Goal: Task Accomplishment & Management: Manage account settings

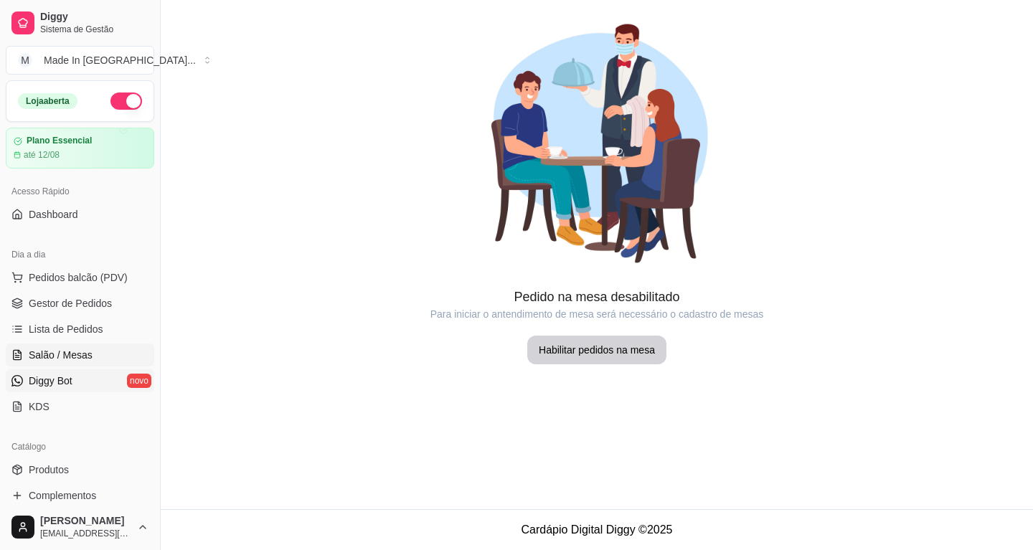
click at [57, 374] on span "Diggy Bot" at bounding box center [51, 381] width 44 height 14
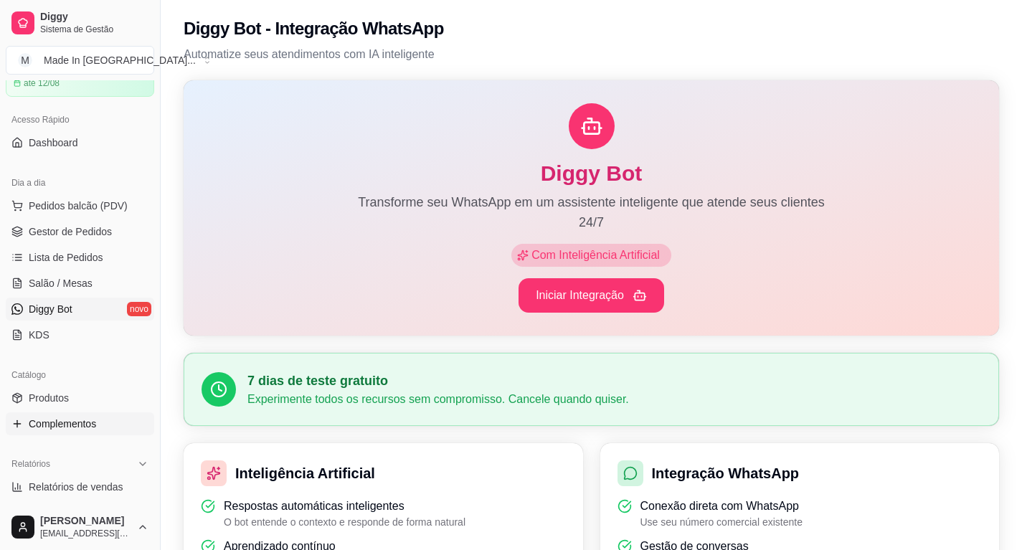
scroll to position [287, 0]
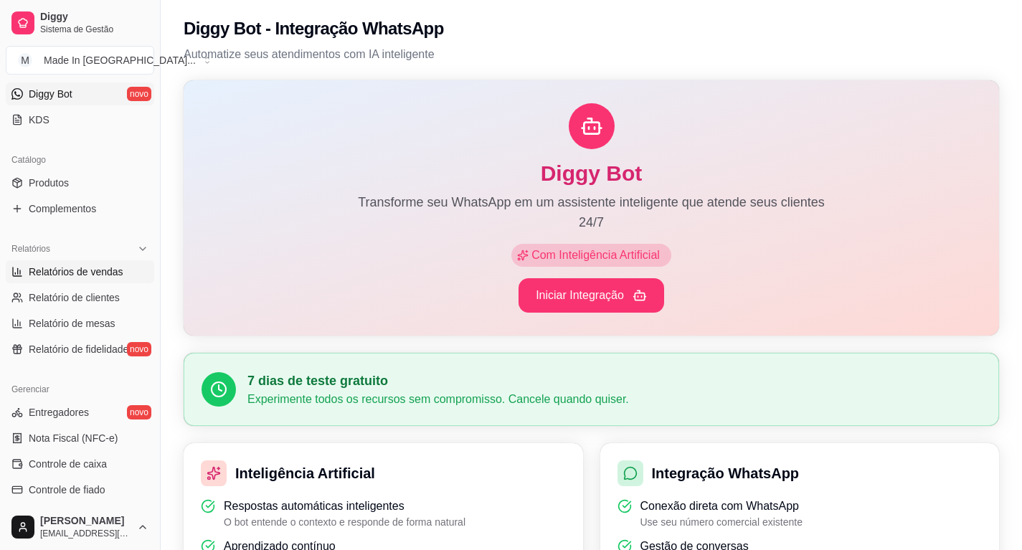
click at [67, 272] on span "Relatórios de vendas" at bounding box center [76, 272] width 95 height 14
select select "ALL"
select select "0"
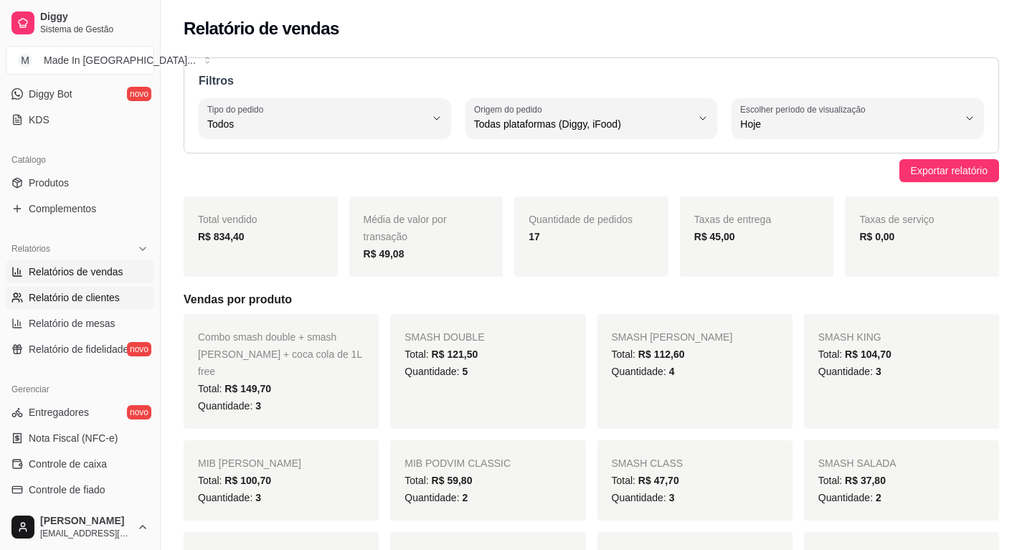
click at [90, 294] on span "Relatório de clientes" at bounding box center [74, 297] width 91 height 14
select select "30"
select select "HIGHEST_TOTAL_SPENT_WITH_ORDERS"
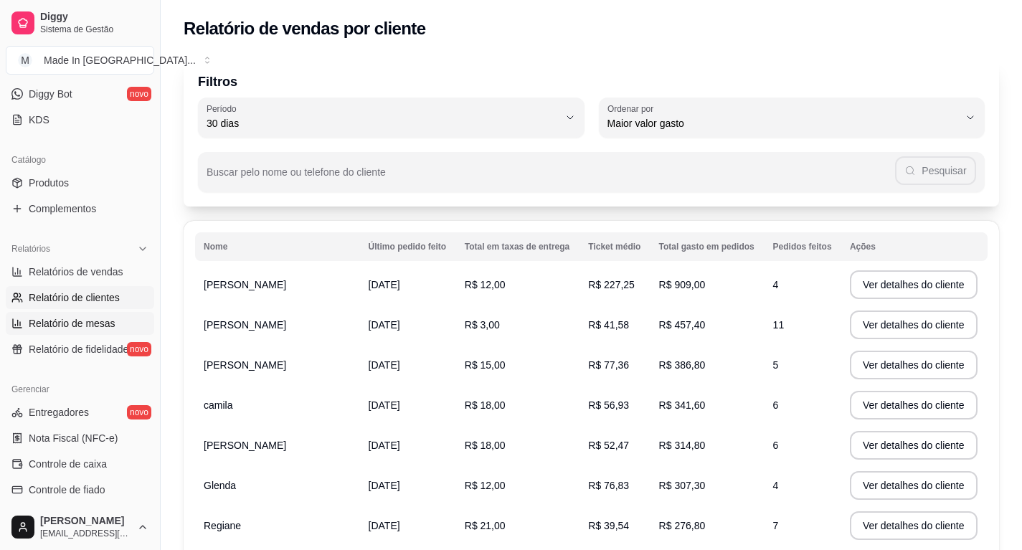
click at [97, 318] on span "Relatório de mesas" at bounding box center [72, 323] width 87 height 14
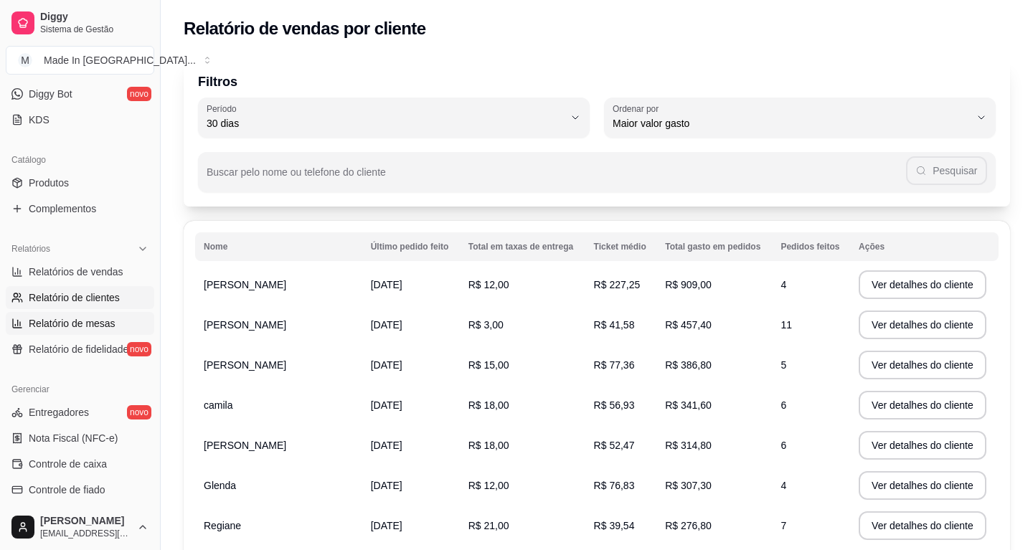
select select "TOTAL_OF_ORDERS"
select select "7"
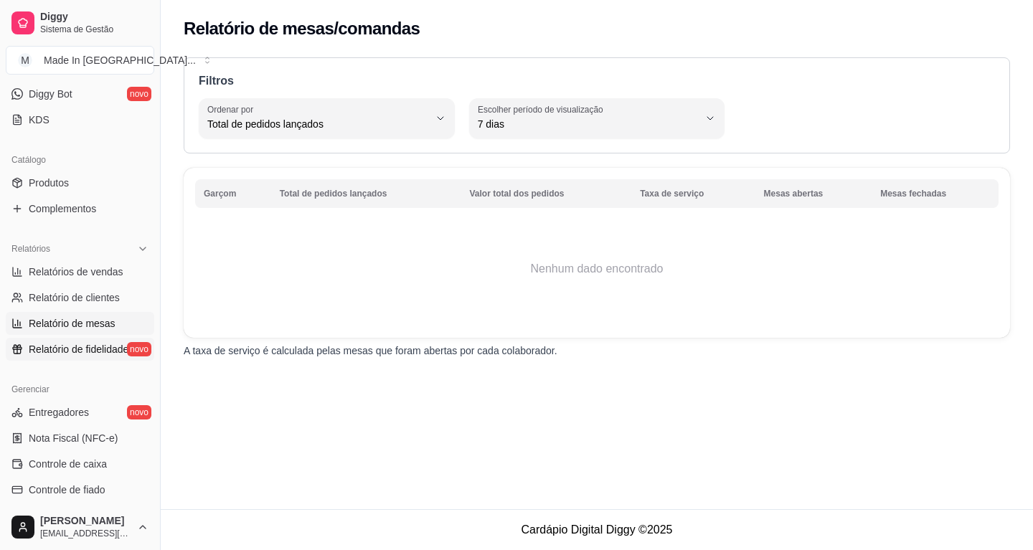
click at [85, 352] on span "Relatório de fidelidade" at bounding box center [79, 349] width 100 height 14
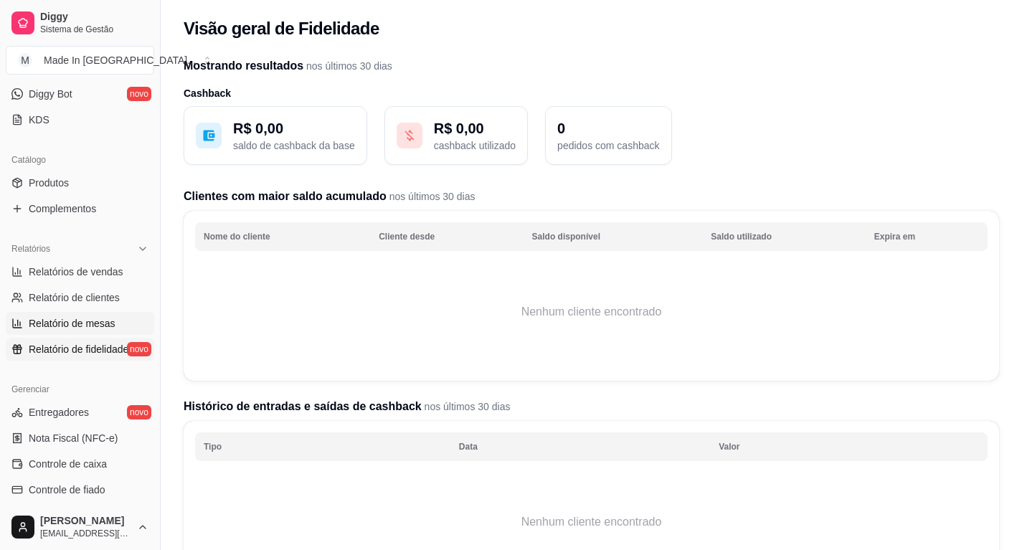
click at [92, 322] on span "Relatório de mesas" at bounding box center [72, 323] width 87 height 14
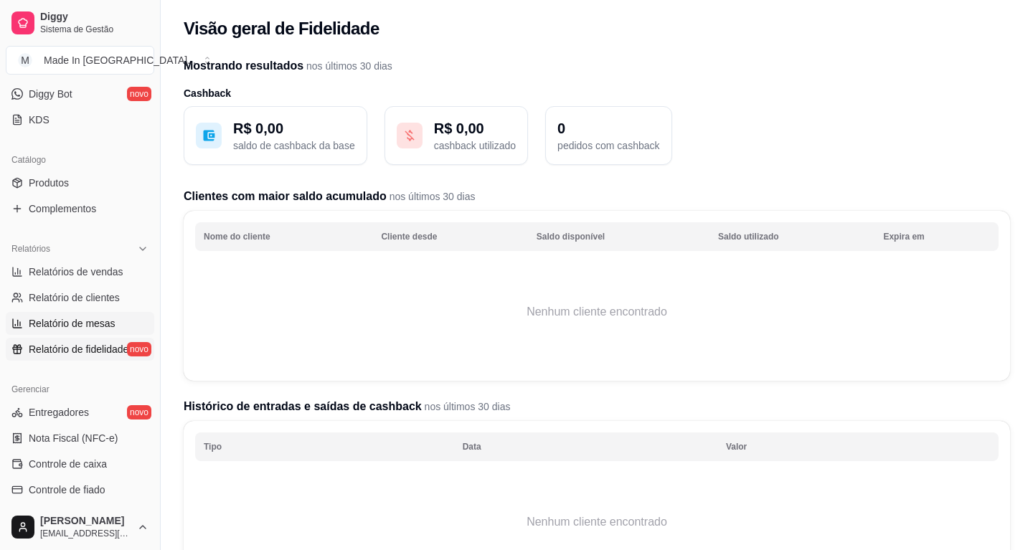
select select "TOTAL_OF_ORDERS"
select select "7"
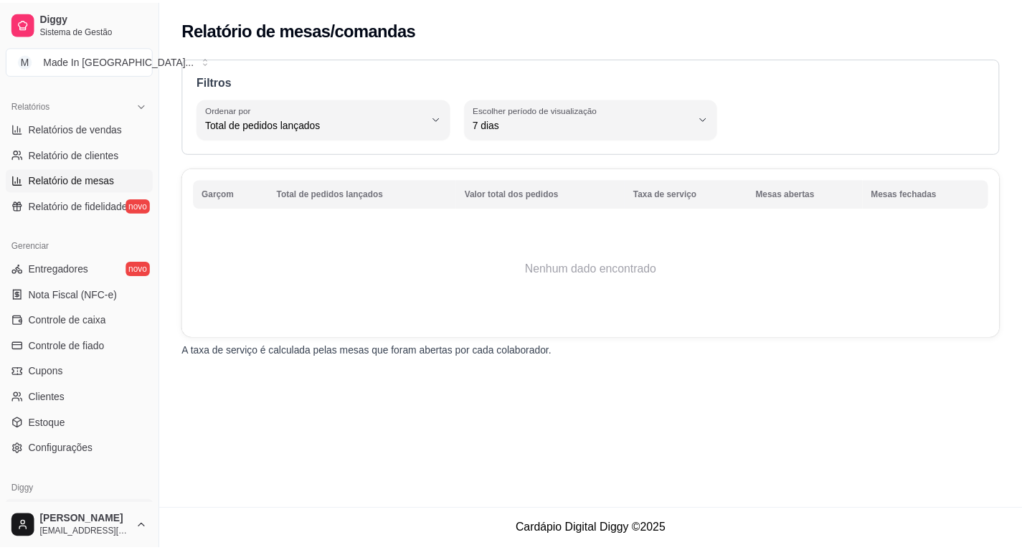
scroll to position [482, 0]
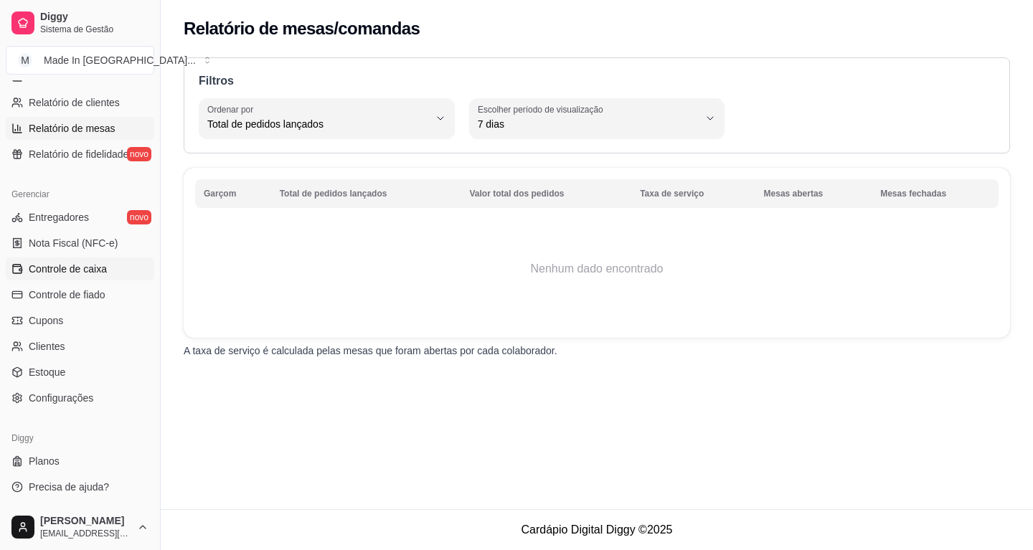
click at [113, 268] on link "Controle de caixa" at bounding box center [80, 268] width 148 height 23
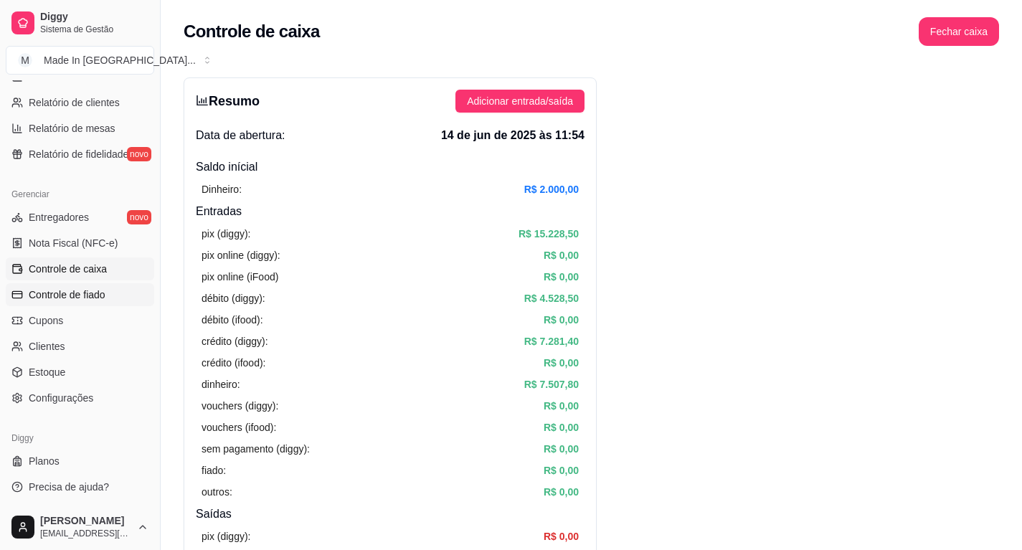
click at [35, 303] on link "Controle de fiado" at bounding box center [80, 294] width 148 height 23
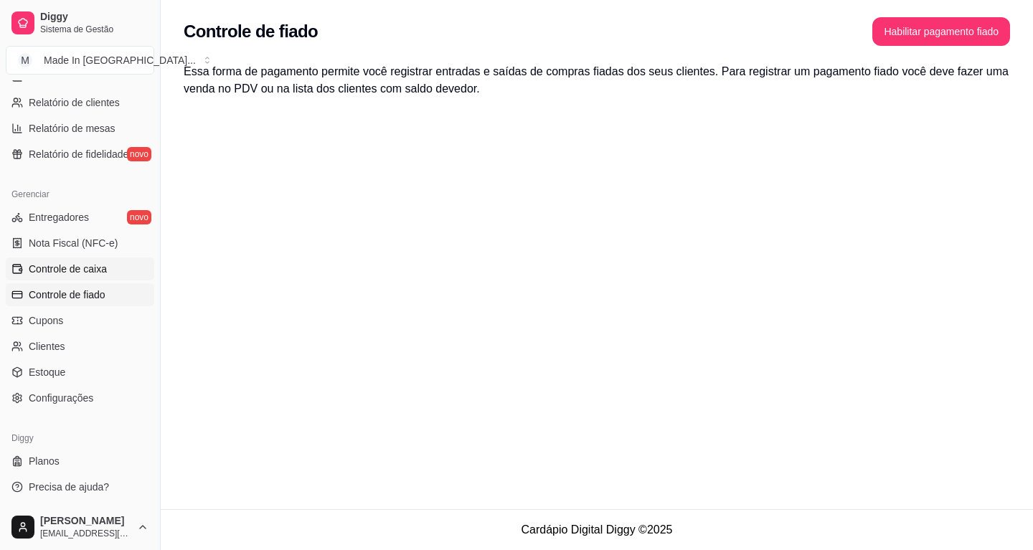
click at [81, 263] on span "Controle de caixa" at bounding box center [68, 269] width 78 height 14
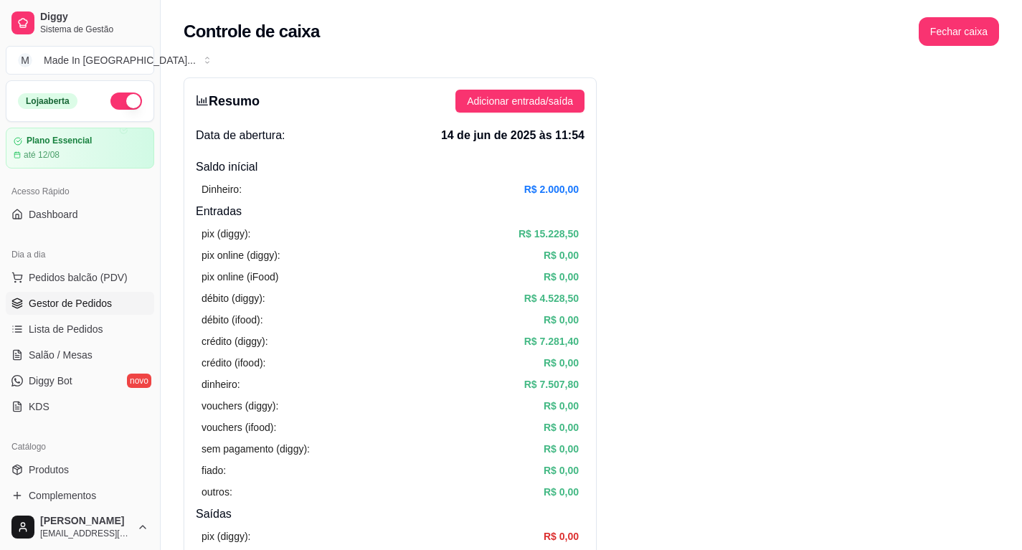
click at [60, 306] on span "Gestor de Pedidos" at bounding box center [70, 303] width 83 height 14
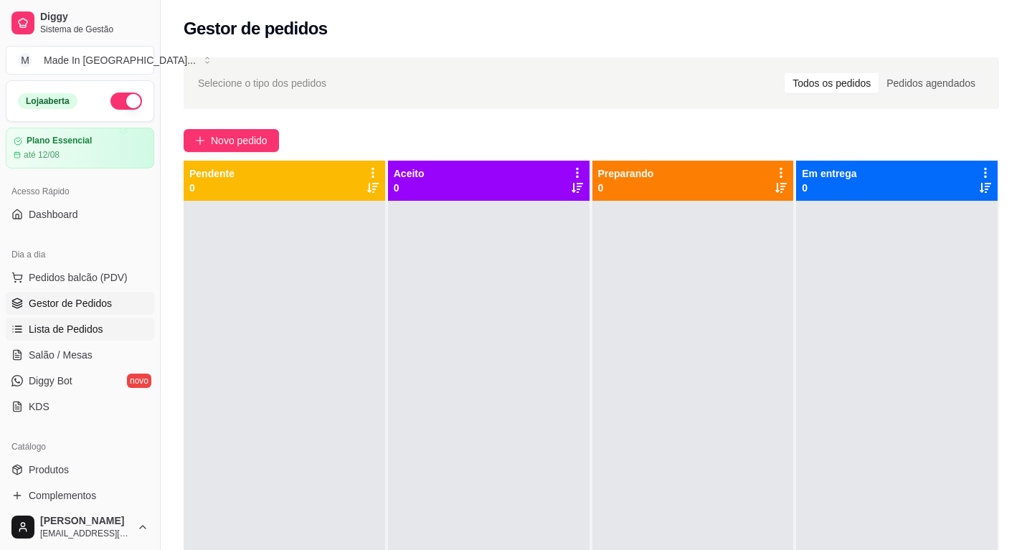
click at [52, 328] on span "Lista de Pedidos" at bounding box center [66, 329] width 75 height 14
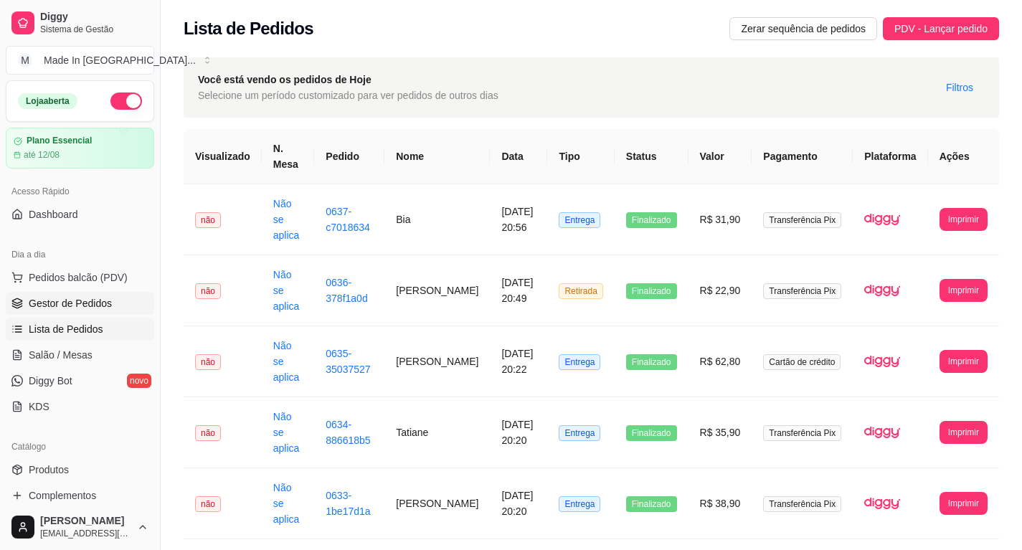
click at [59, 303] on span "Gestor de Pedidos" at bounding box center [70, 303] width 83 height 14
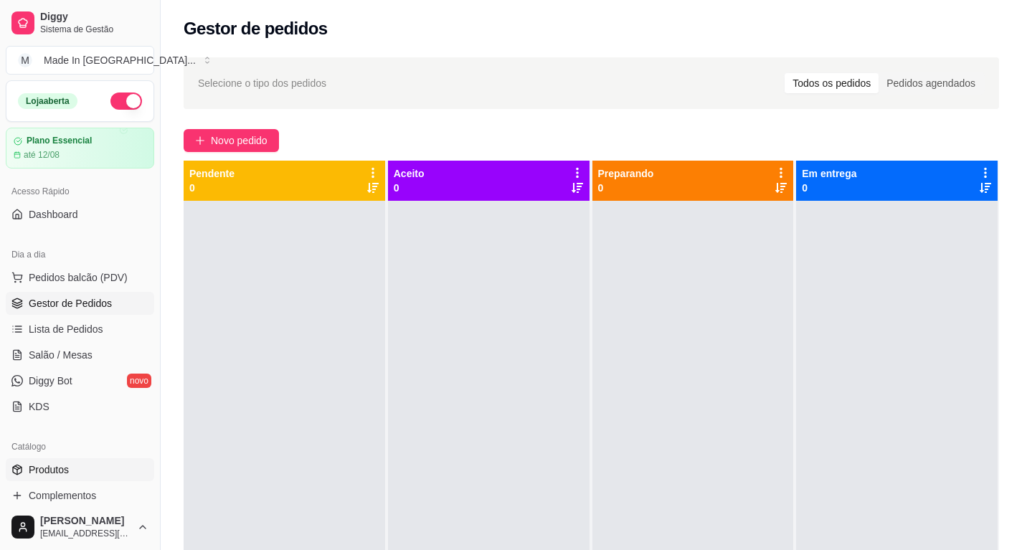
scroll to position [72, 0]
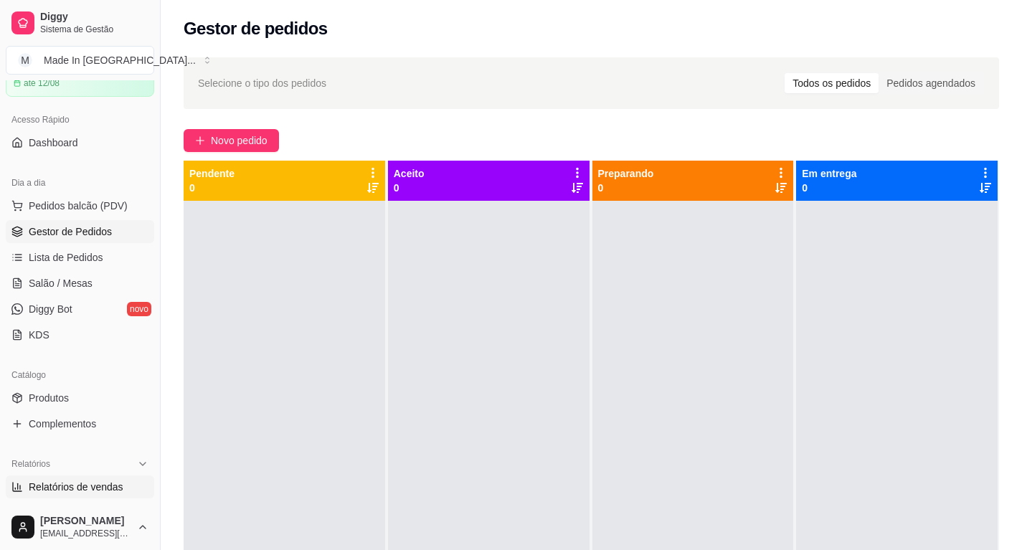
click at [88, 483] on span "Relatórios de vendas" at bounding box center [76, 487] width 95 height 14
select select "ALL"
select select "0"
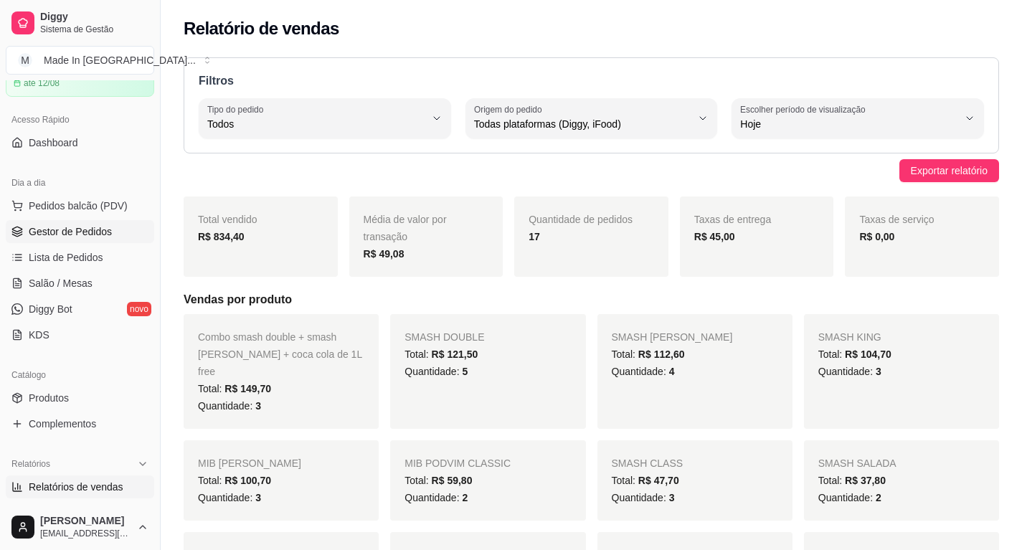
click at [65, 235] on span "Gestor de Pedidos" at bounding box center [70, 231] width 83 height 14
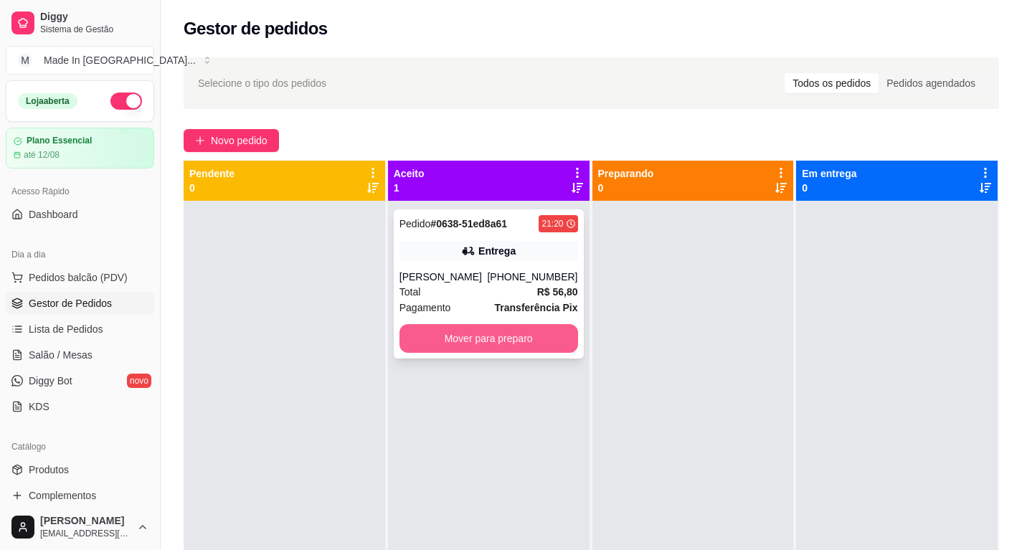
click at [506, 331] on button "Mover para preparo" at bounding box center [488, 338] width 179 height 29
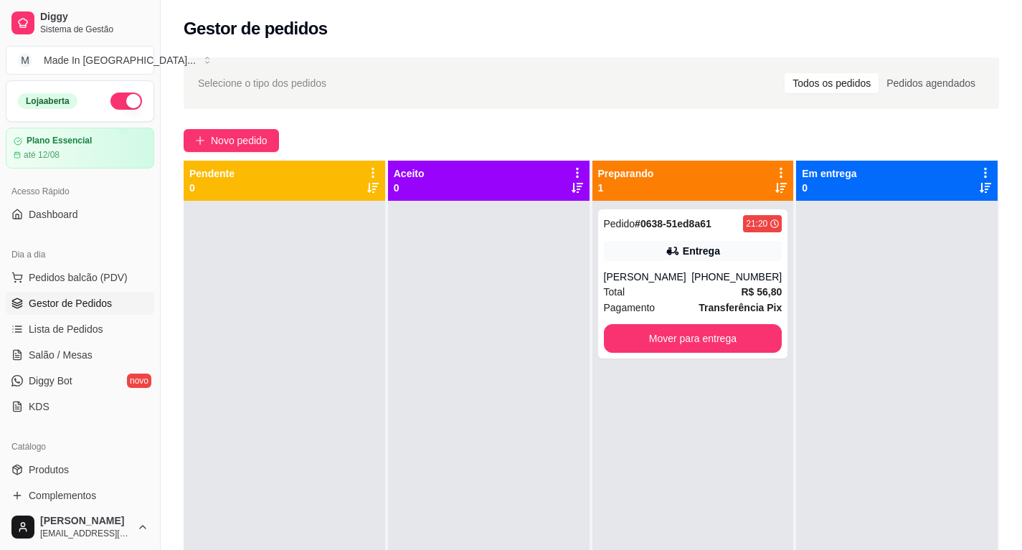
click at [422, 100] on div "Selecione o tipo dos pedidos Todos os pedidos Pedidos agendados" at bounding box center [591, 83] width 815 height 52
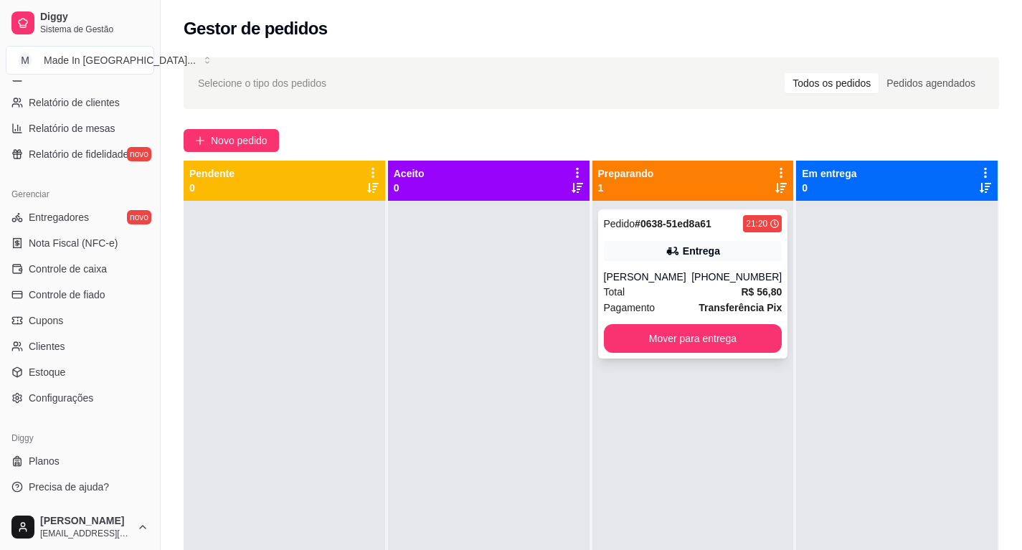
click at [661, 341] on button "Mover para entrega" at bounding box center [693, 338] width 179 height 29
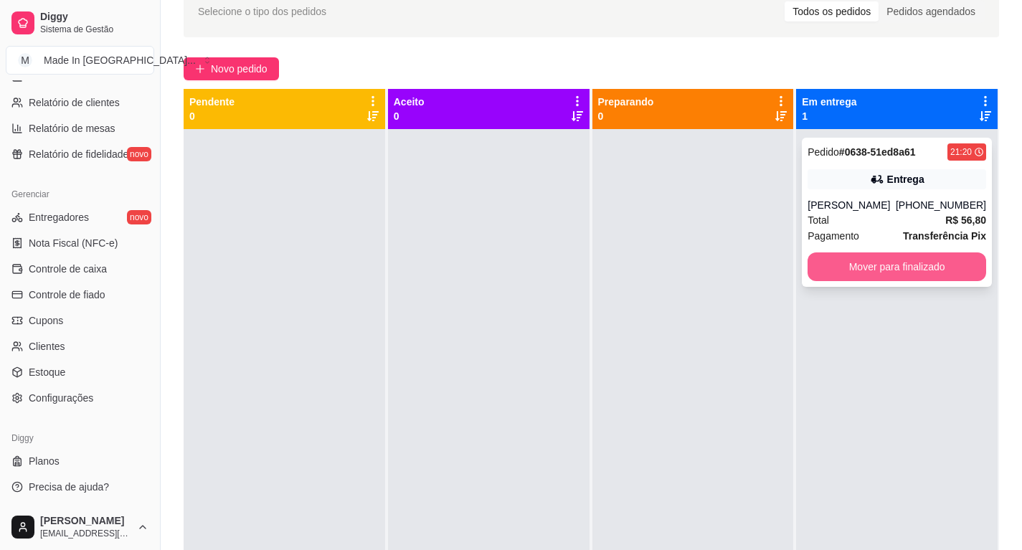
click at [831, 270] on button "Mover para finalizado" at bounding box center [897, 266] width 179 height 29
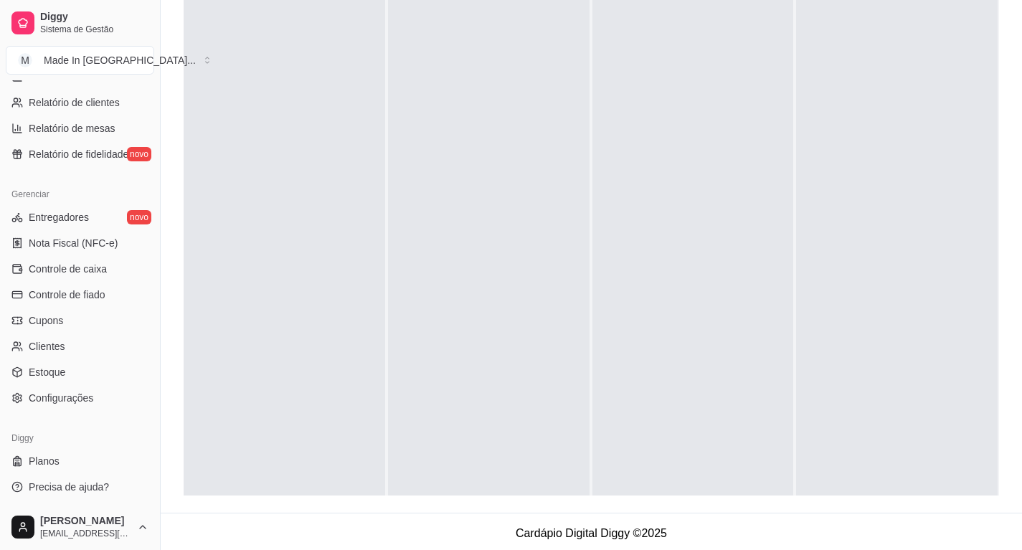
scroll to position [219, 0]
click at [82, 125] on span "Relatório de mesas" at bounding box center [72, 128] width 87 height 14
select select "TOTAL_OF_ORDERS"
select select "7"
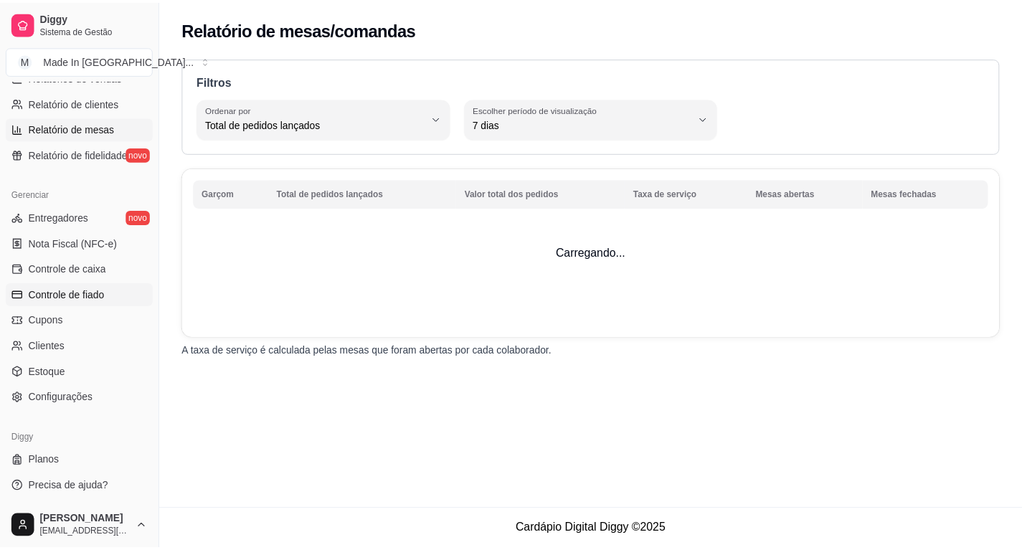
scroll to position [410, 0]
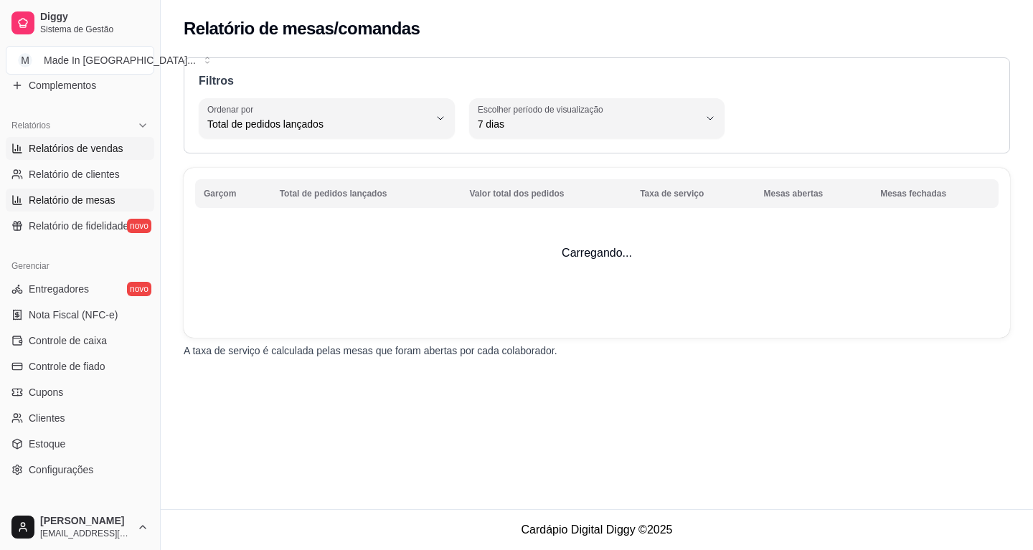
click at [70, 153] on span "Relatórios de vendas" at bounding box center [76, 148] width 95 height 14
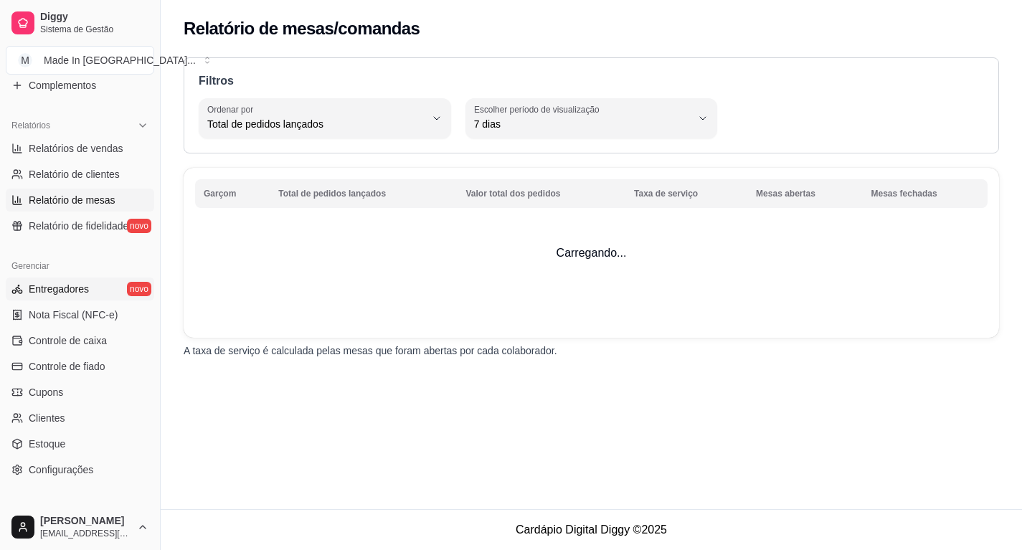
select select "ALL"
select select "0"
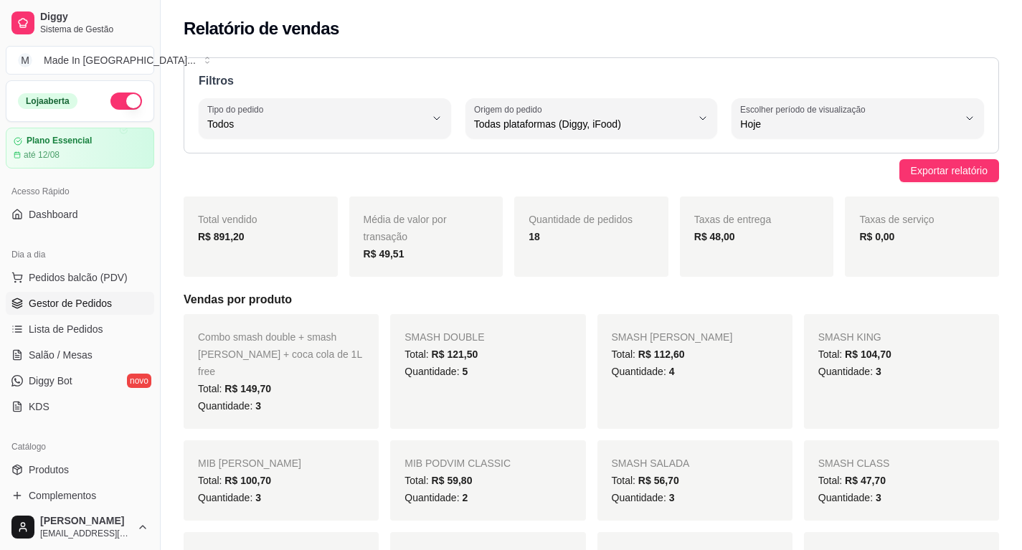
click at [71, 313] on link "Gestor de Pedidos" at bounding box center [80, 303] width 148 height 23
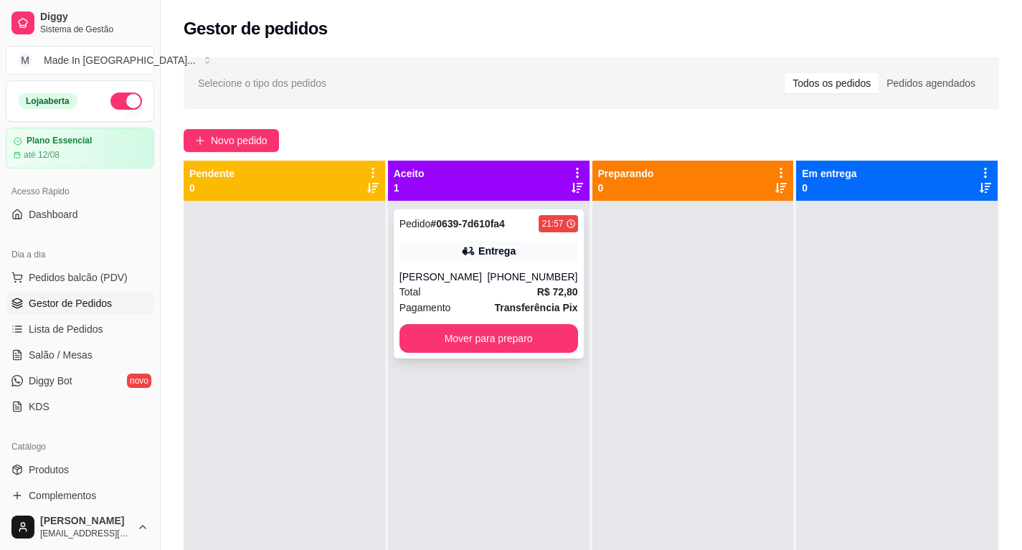
click at [423, 278] on div "[PERSON_NAME]" at bounding box center [443, 277] width 88 height 14
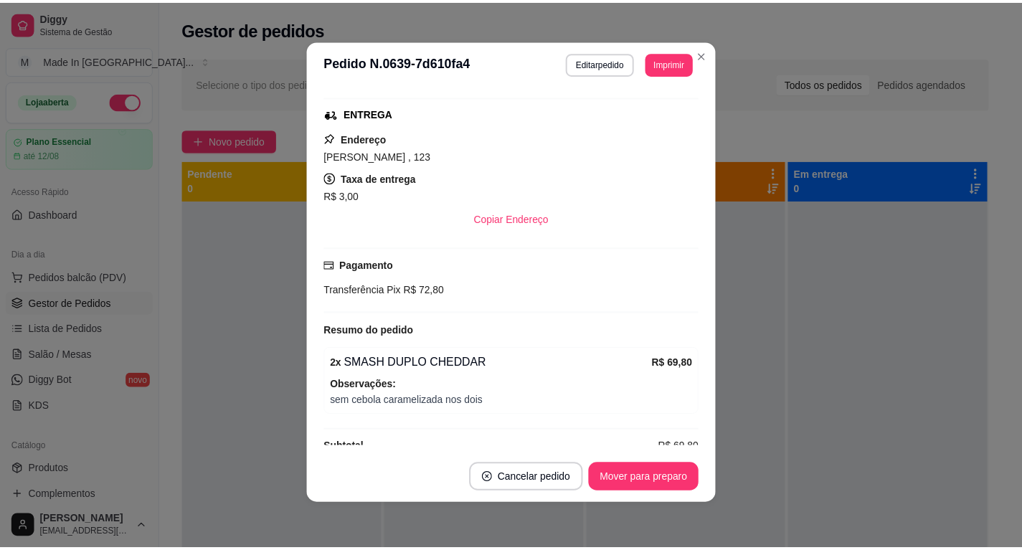
scroll to position [240, 0]
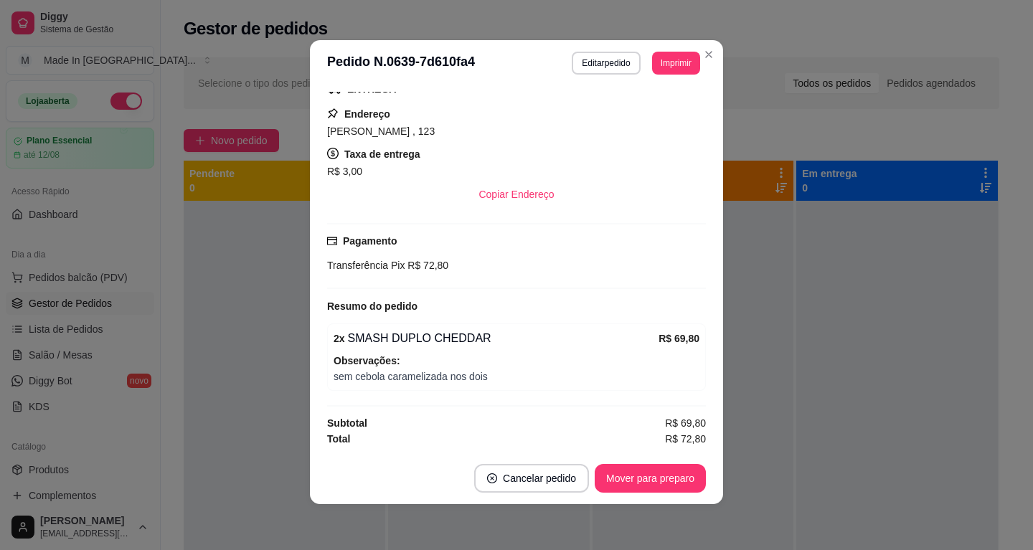
drag, startPoint x: 313, startPoint y: -66, endPoint x: 815, endPoint y: 0, distance: 507.1
click at [664, 63] on button "Imprimir" at bounding box center [676, 63] width 47 height 22
click at [665, 112] on button "IMPRESSORA" at bounding box center [645, 114] width 104 height 23
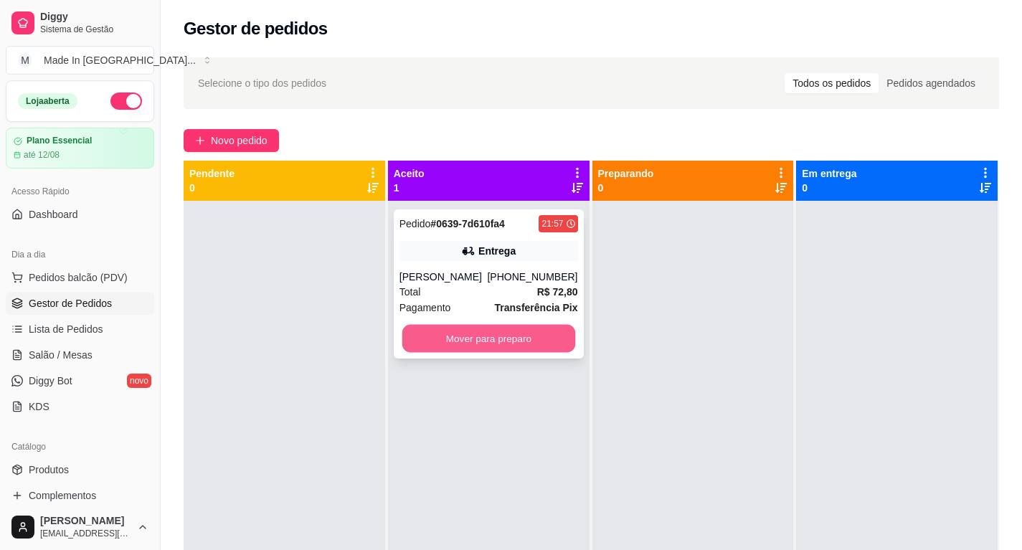
click at [524, 341] on button "Mover para preparo" at bounding box center [488, 339] width 173 height 28
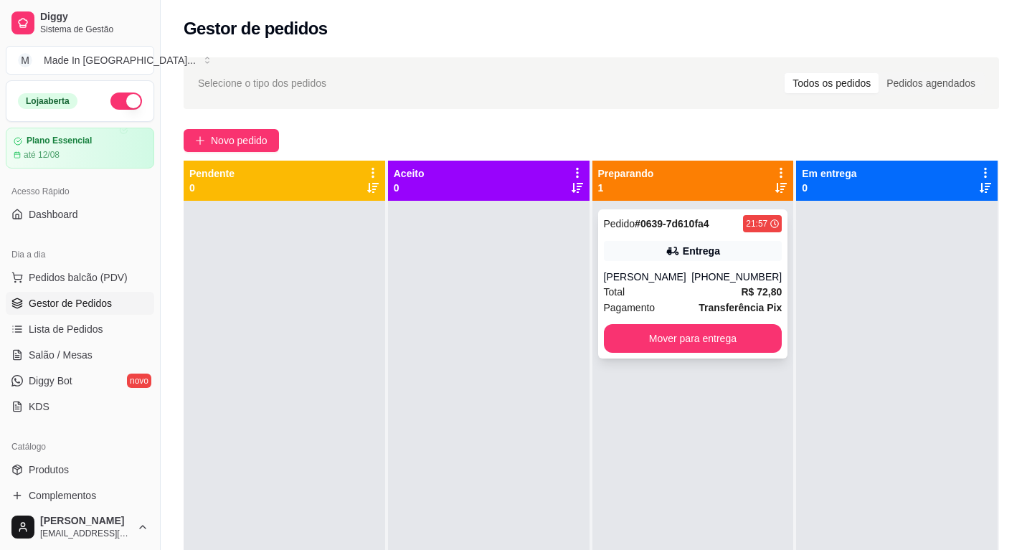
click at [693, 267] on div "Pedido # 0639-7d610fa4 21:57 Entrega guilherme [PHONE_NUMBER] Total R$ 72,80 Pa…" at bounding box center [693, 283] width 190 height 149
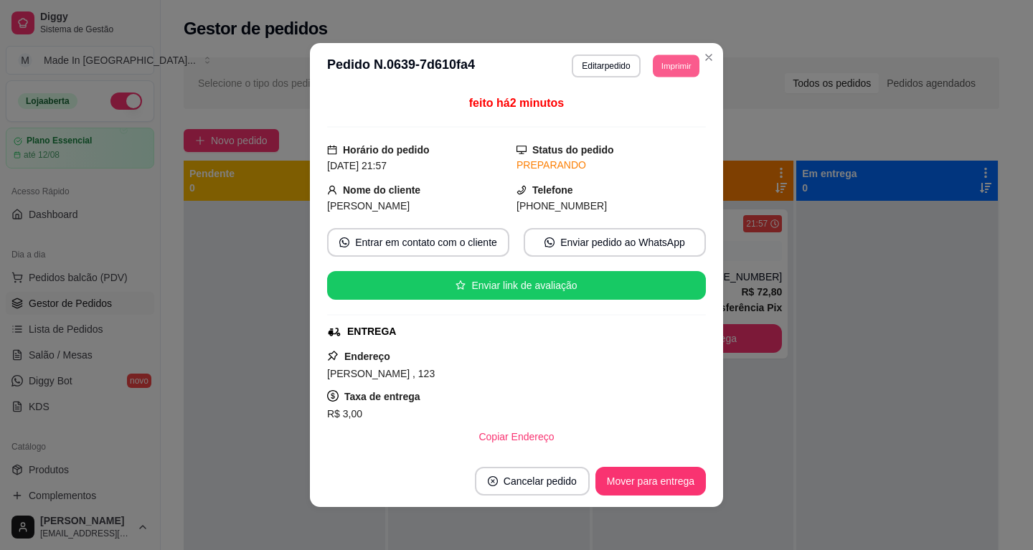
click at [667, 71] on button "Imprimir" at bounding box center [676, 66] width 47 height 22
click at [675, 120] on button "IMPRESSORA" at bounding box center [645, 116] width 100 height 22
click at [679, 63] on button "Imprimir" at bounding box center [676, 66] width 48 height 23
click at [663, 112] on button "IMPRESSORA" at bounding box center [645, 116] width 104 height 23
click at [677, 61] on button "Imprimir" at bounding box center [676, 66] width 48 height 23
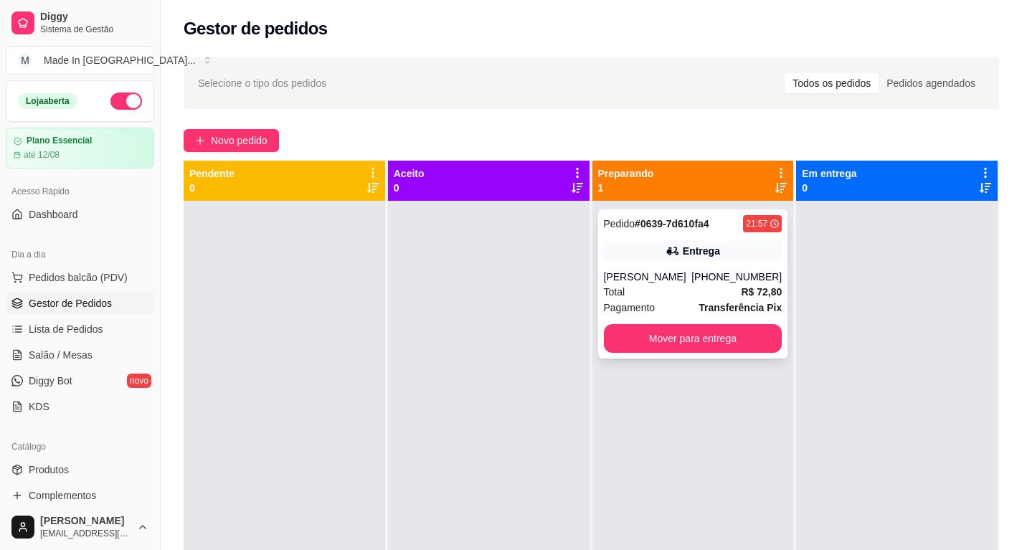
drag, startPoint x: 679, startPoint y: 289, endPoint x: 637, endPoint y: 265, distance: 48.5
click at [637, 265] on div "Pedido # 0639-7d610fa4 21:57 Entrega guilherme [PHONE_NUMBER] Total R$ 72,80 Pa…" at bounding box center [693, 283] width 190 height 149
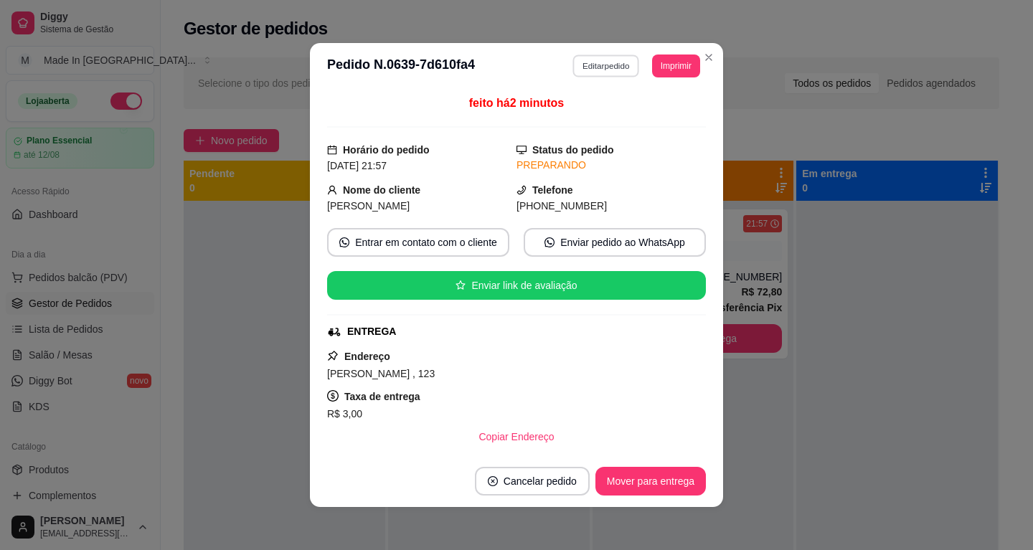
click at [611, 74] on button "Editar pedido" at bounding box center [606, 66] width 67 height 22
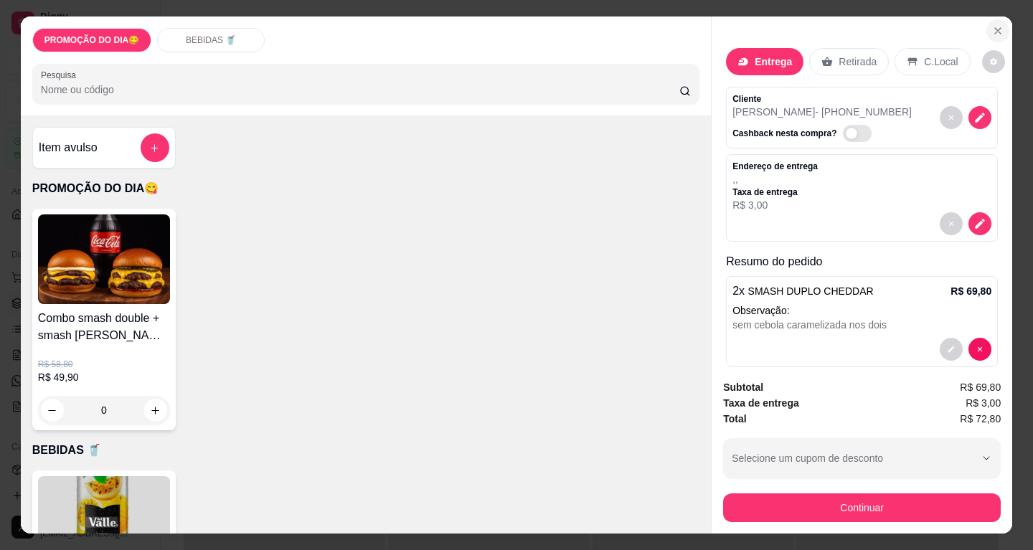
click at [992, 29] on icon "Close" at bounding box center [997, 30] width 11 height 11
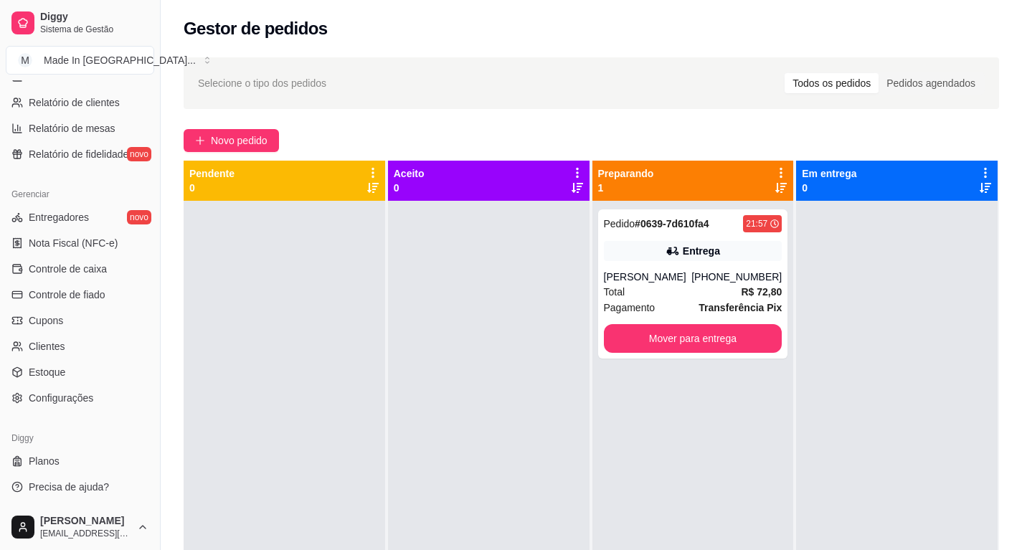
scroll to position [219, 0]
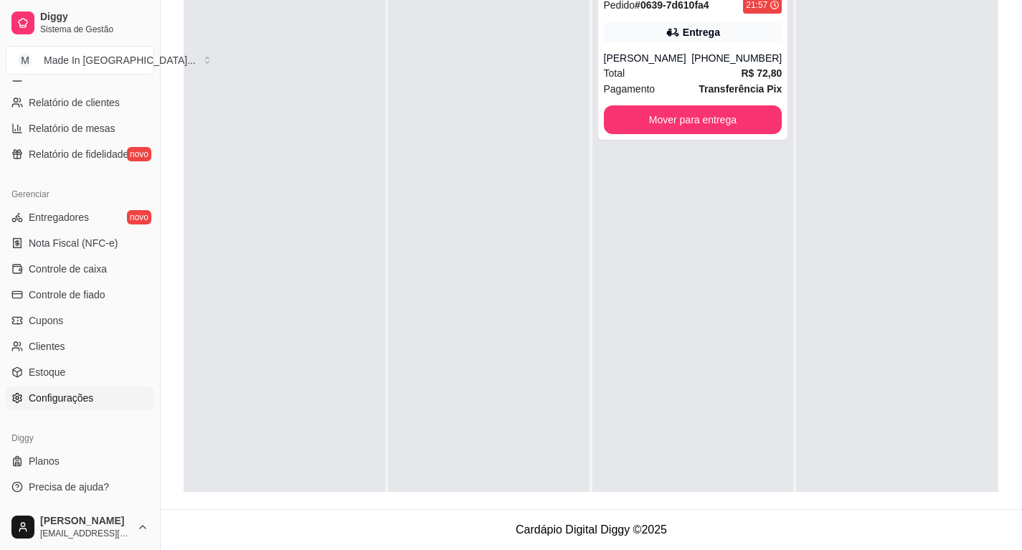
click at [62, 397] on span "Configurações" at bounding box center [61, 398] width 65 height 14
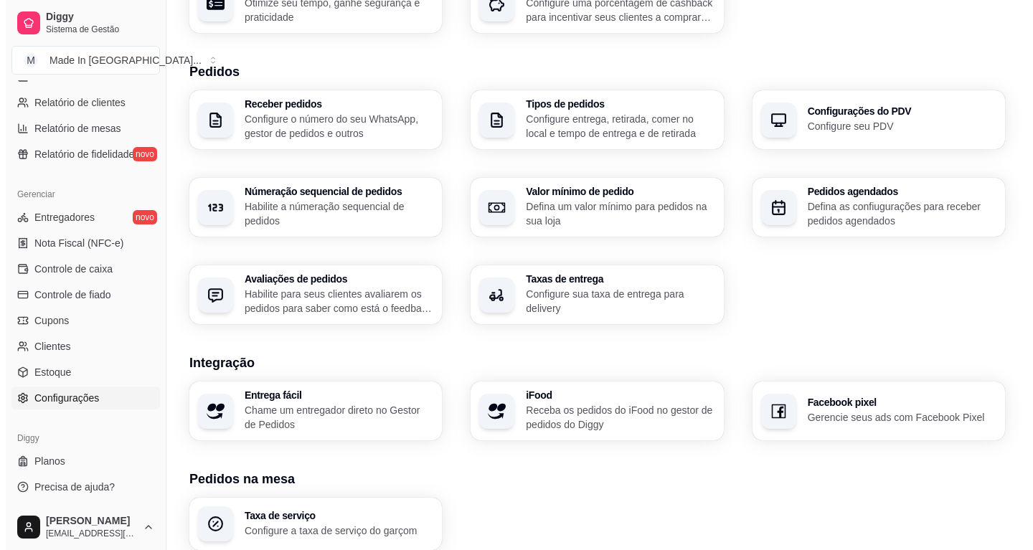
scroll to position [455, 0]
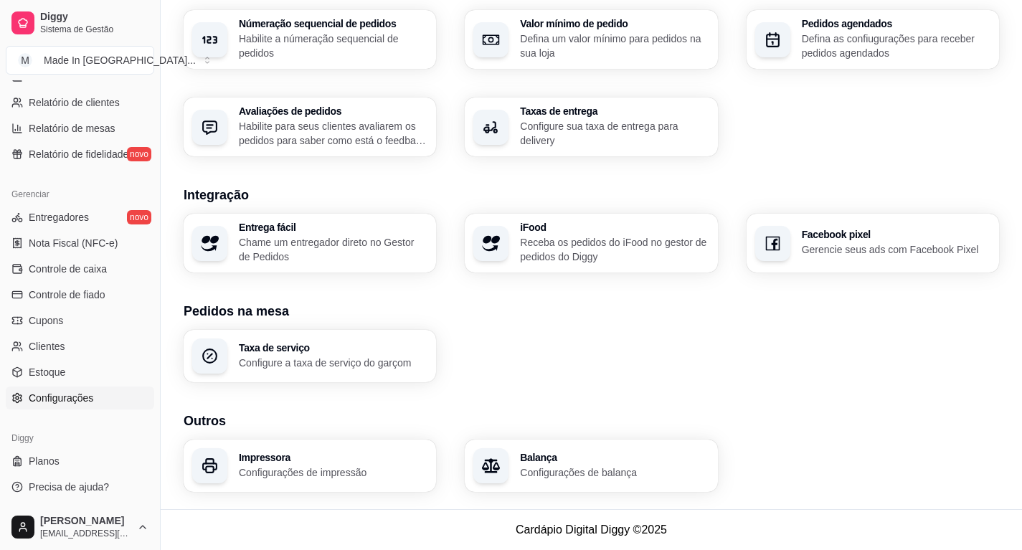
click at [316, 455] on h3 "Impressora" at bounding box center [333, 458] width 189 height 10
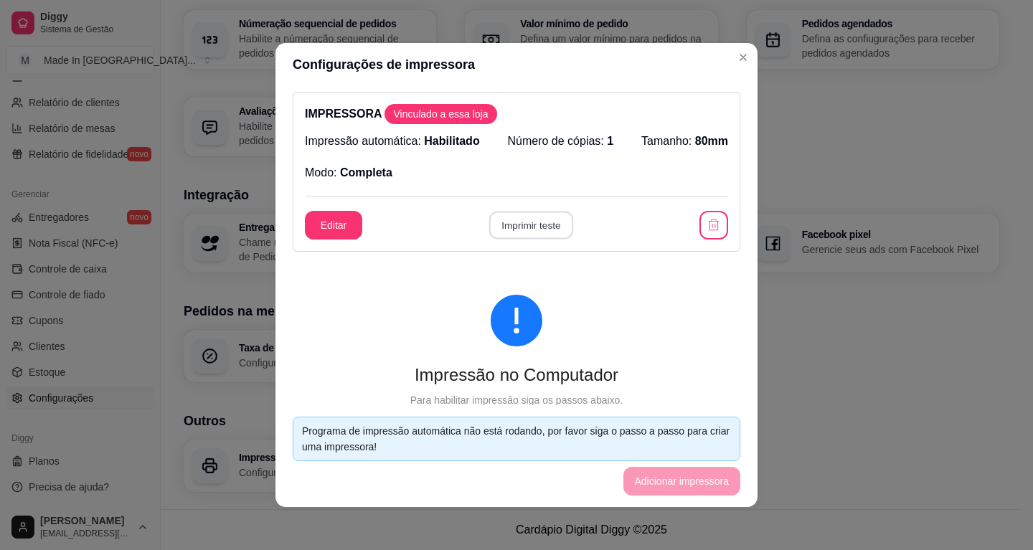
click at [533, 232] on button "Imprimir teste" at bounding box center [530, 226] width 84 height 28
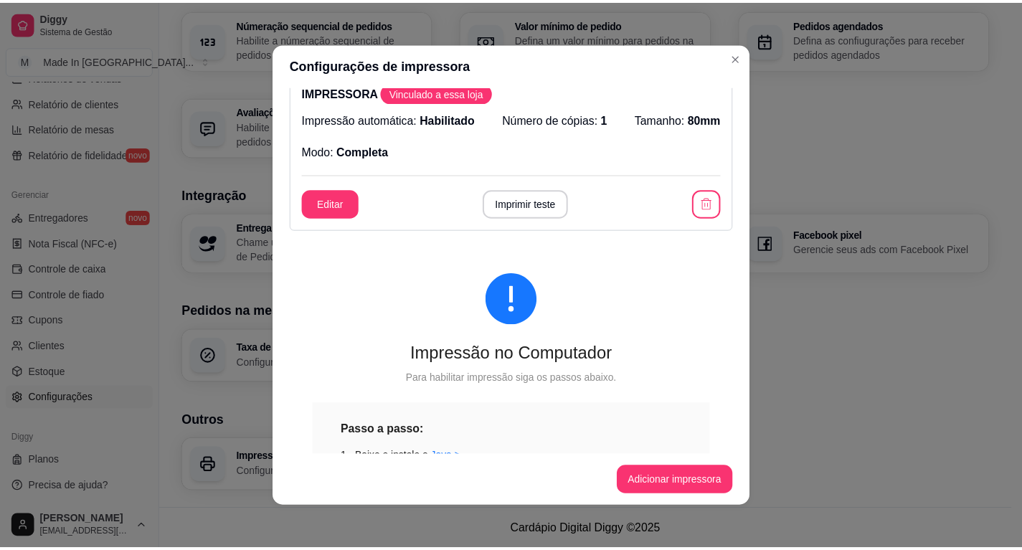
scroll to position [0, 0]
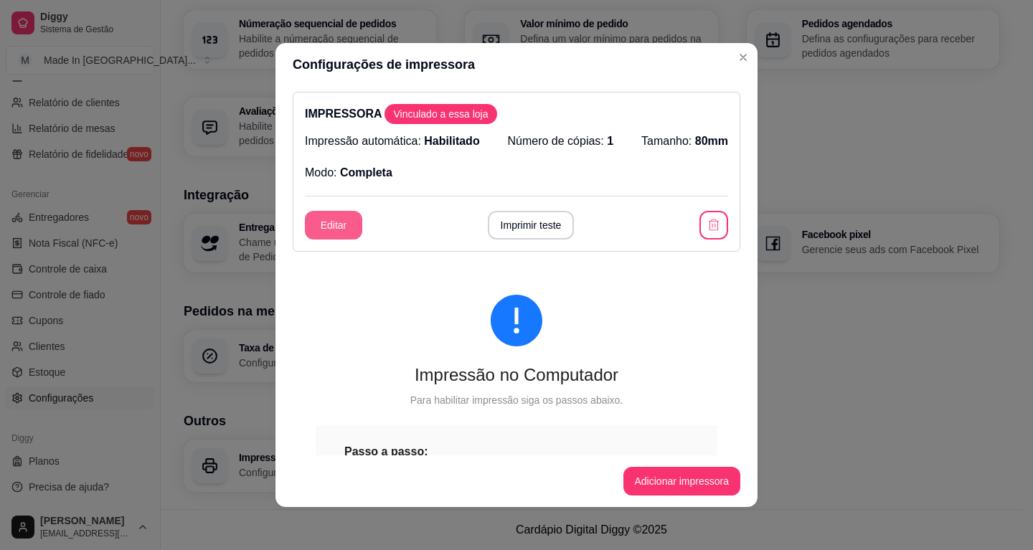
click at [340, 222] on button "Editar" at bounding box center [333, 225] width 57 height 29
